Goal: Transaction & Acquisition: Purchase product/service

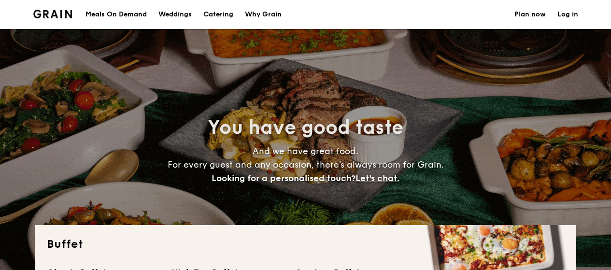
select select
click at [210, 14] on h1 "Catering" at bounding box center [218, 14] width 30 height 29
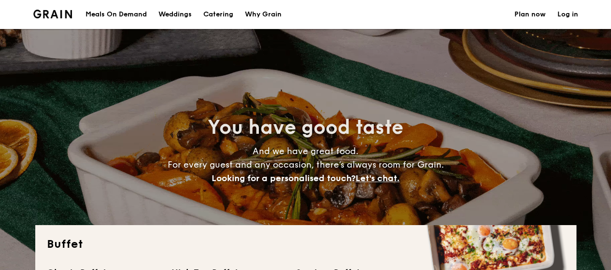
click at [222, 10] on h1 "Catering" at bounding box center [218, 14] width 30 height 29
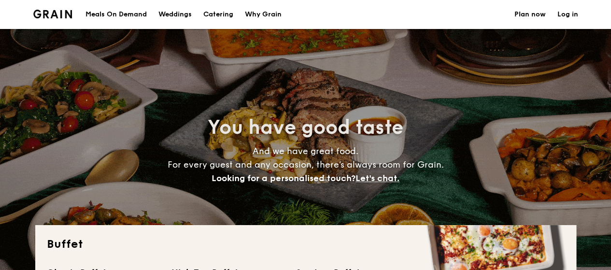
scroll to position [236, 0]
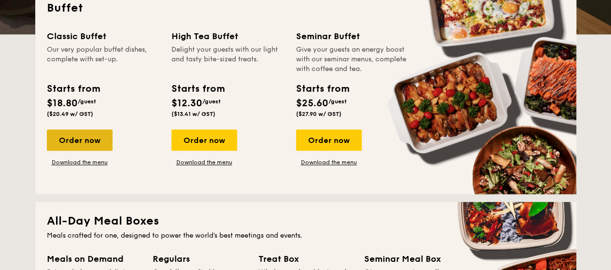
click at [82, 146] on div "Order now" at bounding box center [80, 139] width 66 height 21
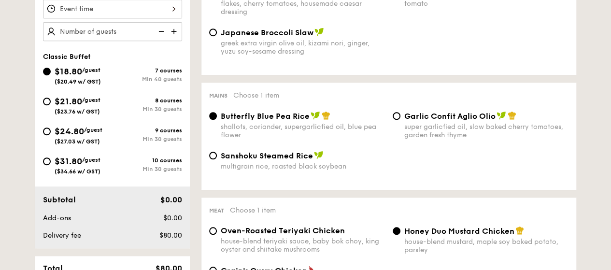
scroll to position [323, 0]
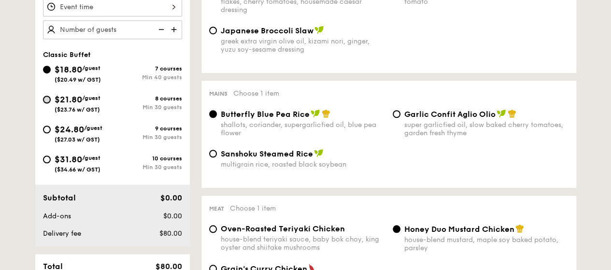
click at [45, 100] on input "$21.80 /guest ($23.76 w/ GST) 8 courses Min 30 guests" at bounding box center [47, 100] width 8 height 8
radio input "true"
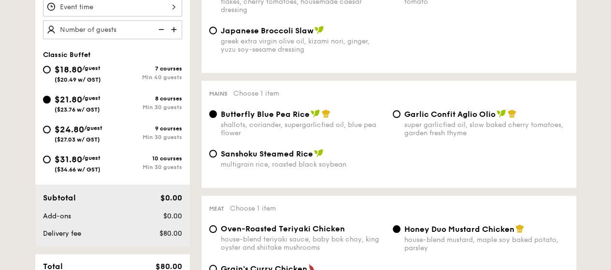
radio input "true"
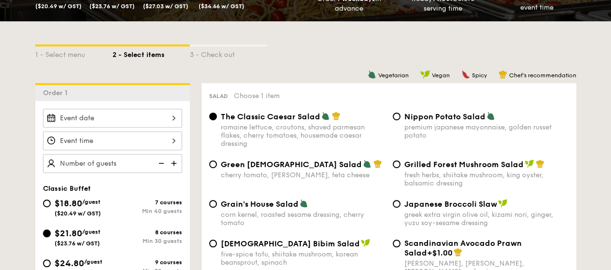
scroll to position [185, 0]
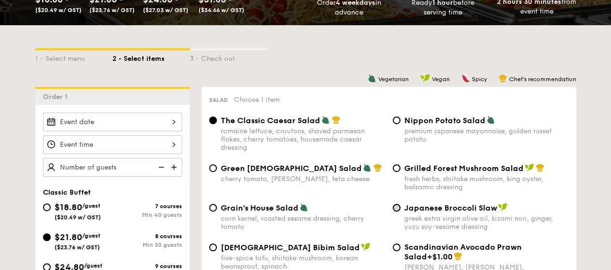
click at [397, 210] on input "Japanese Broccoli Slaw greek extra virgin olive oil, kizami [PERSON_NAME], yuzu…" at bounding box center [397, 208] width 8 height 8
radio input "true"
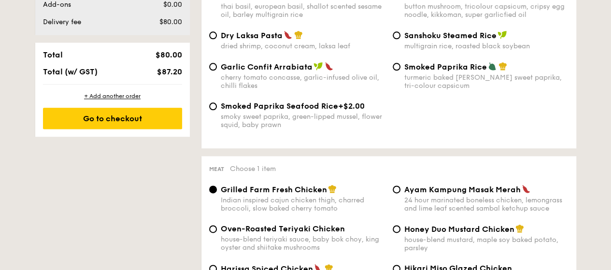
scroll to position [573, 0]
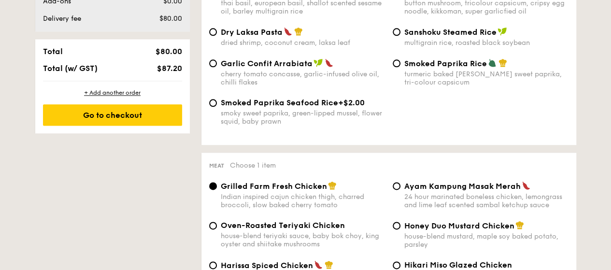
click at [209, 70] on div "Garlic Confit Arrabiata cherry tomato concasse, garlic-infused olive oil, chill…" at bounding box center [297, 72] width 184 height 28
click at [211, 67] on input "Garlic Confit Arrabiata cherry tomato concasse, garlic-infused olive oil, chill…" at bounding box center [213, 63] width 8 height 8
radio input "true"
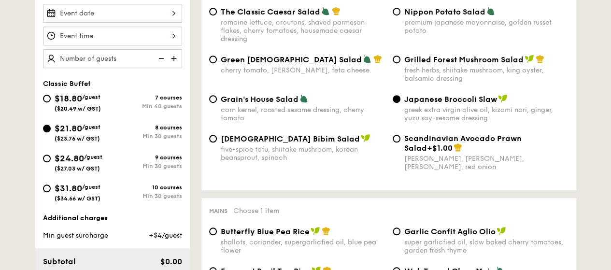
scroll to position [297, 0]
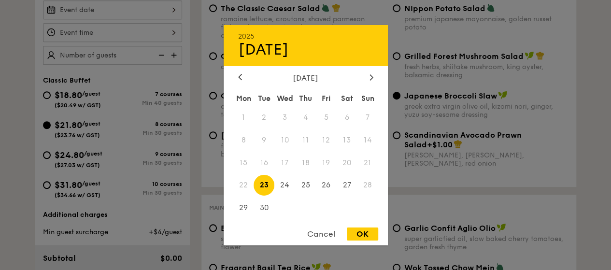
click at [92, 10] on div "2025 Sep [DATE] Tue Wed Thu Fri Sat Sun 1 2 3 4 5 6 7 8 9 10 11 12 13 14 15 16 …" at bounding box center [112, 9] width 139 height 19
click at [368, 76] on div at bounding box center [371, 77] width 9 height 9
click at [238, 161] on span "13" at bounding box center [243, 162] width 21 height 21
click at [104, 30] on div at bounding box center [305, 135] width 611 height 270
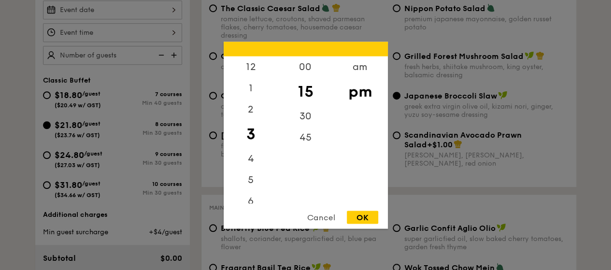
click at [104, 30] on div "12 1 2 3 4 5 6 7 8 9 10 11 00 15 30 45 am pm Cancel OK" at bounding box center [112, 32] width 139 height 19
click at [254, 65] on div "12" at bounding box center [251, 70] width 55 height 28
click at [310, 141] on div "45" at bounding box center [305, 141] width 55 height 28
click at [360, 218] on div "OK" at bounding box center [362, 217] width 31 height 13
type input "12:45PM"
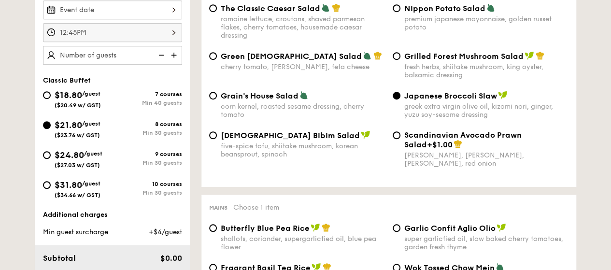
click at [174, 56] on img at bounding box center [175, 55] width 14 height 18
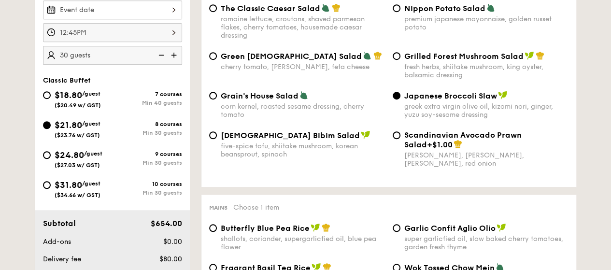
click at [159, 53] on img at bounding box center [160, 55] width 14 height 18
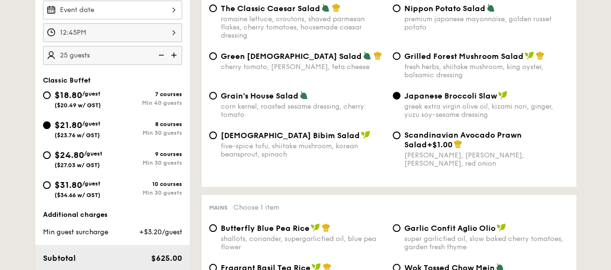
click at [172, 54] on img at bounding box center [175, 55] width 14 height 18
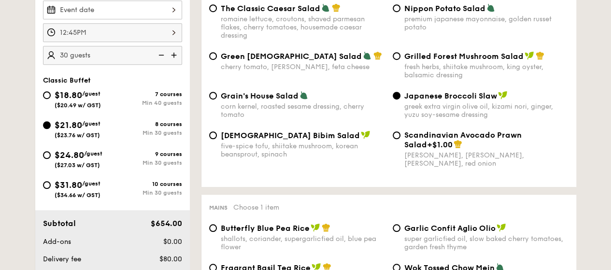
click at [161, 54] on img at bounding box center [160, 55] width 14 height 18
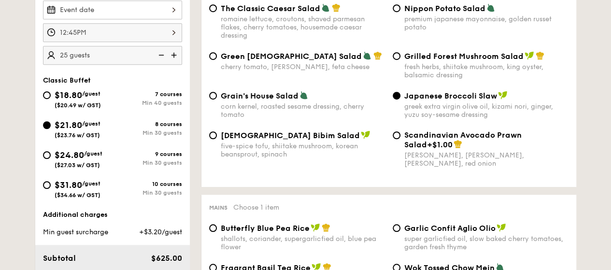
click at [174, 55] on img at bounding box center [175, 55] width 14 height 18
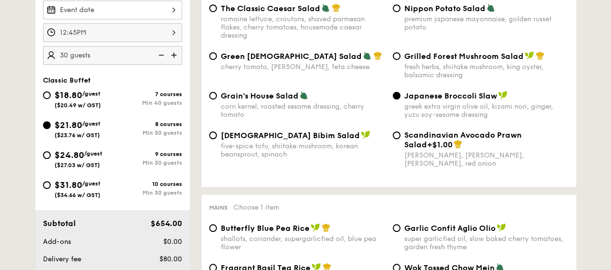
click at [158, 54] on img at bounding box center [160, 55] width 14 height 18
type input "25 guests"
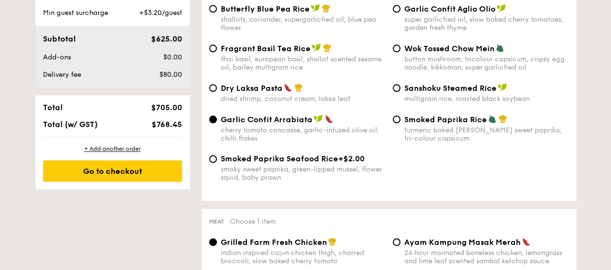
scroll to position [534, 0]
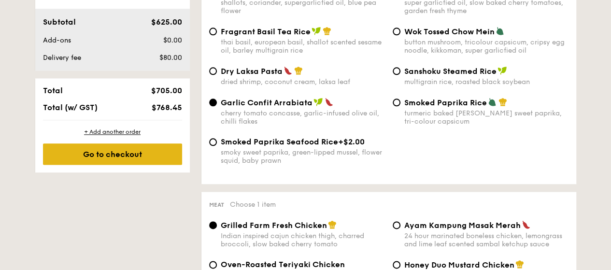
click at [161, 152] on div "Go to checkout" at bounding box center [112, 153] width 139 height 21
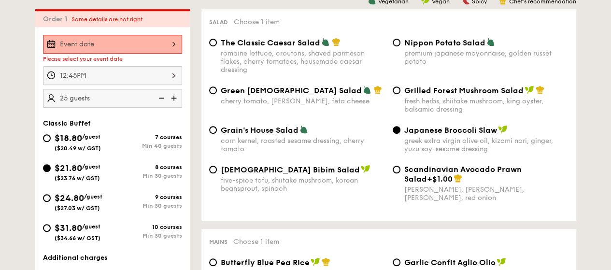
scroll to position [258, 0]
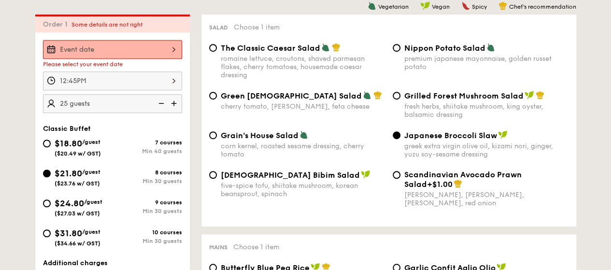
drag, startPoint x: 150, startPoint y: 38, endPoint x: 153, endPoint y: 45, distance: 7.2
click at [153, 45] on div "Please select your event date 12:45PM 25 guests Classic Buffet $18.80 /guest ($…" at bounding box center [112, 193] width 155 height 323
click at [153, 45] on div at bounding box center [112, 49] width 139 height 19
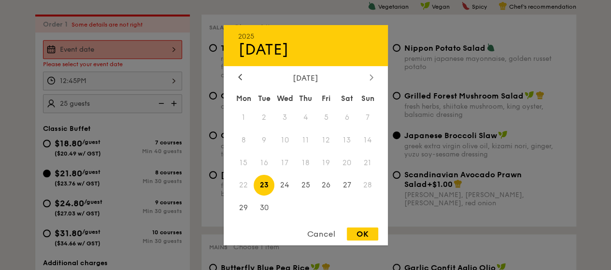
click at [370, 78] on icon at bounding box center [370, 77] width 3 height 6
click at [245, 161] on span "13" at bounding box center [243, 162] width 21 height 21
click at [357, 232] on div "OK" at bounding box center [362, 233] width 31 height 13
type input "[DATE]"
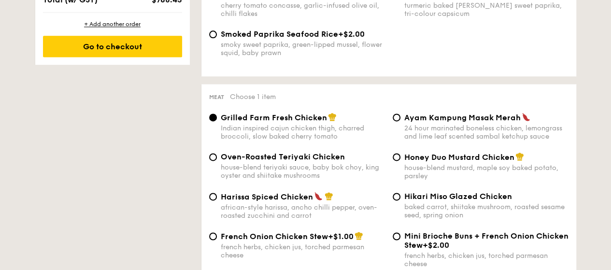
scroll to position [645, 0]
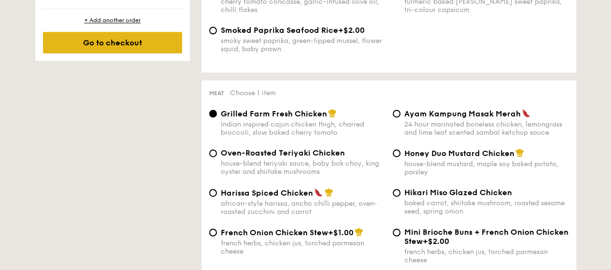
click at [122, 40] on div "Go to checkout" at bounding box center [112, 42] width 139 height 21
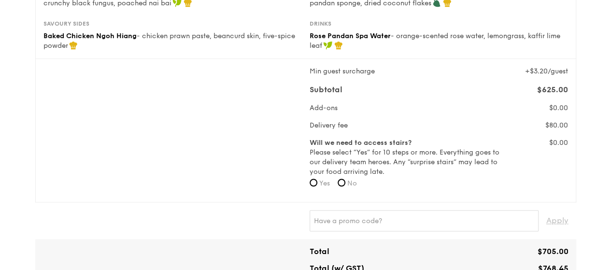
scroll to position [286, 0]
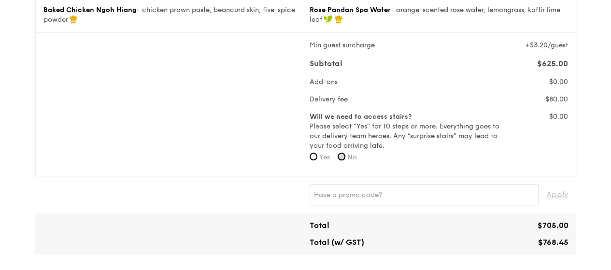
click at [342, 158] on input "No" at bounding box center [342, 157] width 8 height 8
radio input "true"
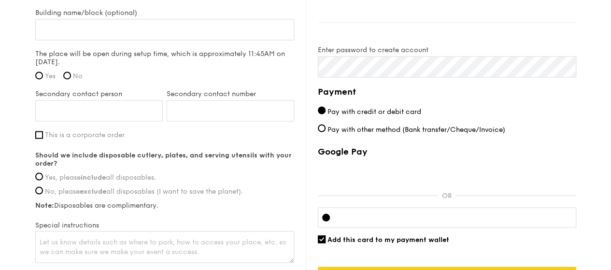
scroll to position [783, 0]
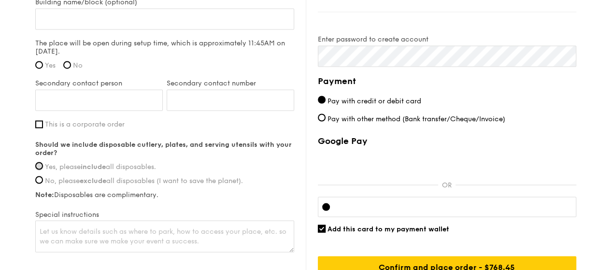
click at [41, 166] on input "Yes, please include all disposables." at bounding box center [39, 166] width 8 height 8
radio input "true"
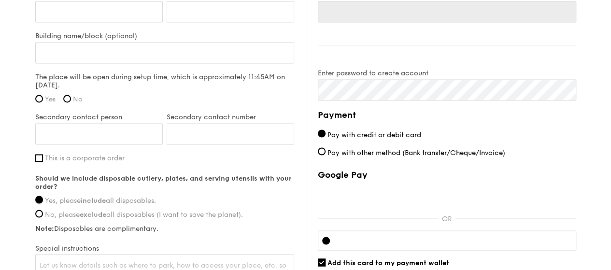
scroll to position [747, 0]
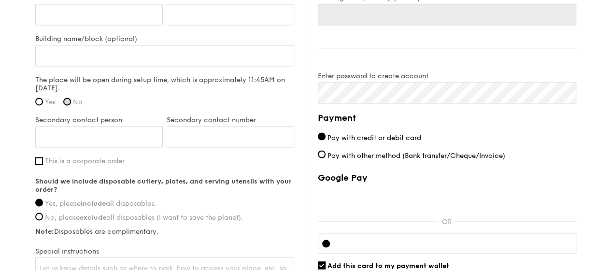
click at [71, 102] on input "No" at bounding box center [67, 102] width 8 height 8
radio input "true"
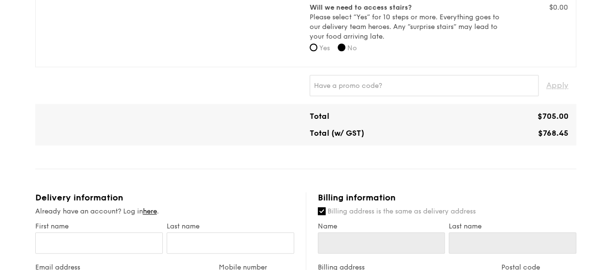
scroll to position [396, 0]
